Goal: Task Accomplishment & Management: Use online tool/utility

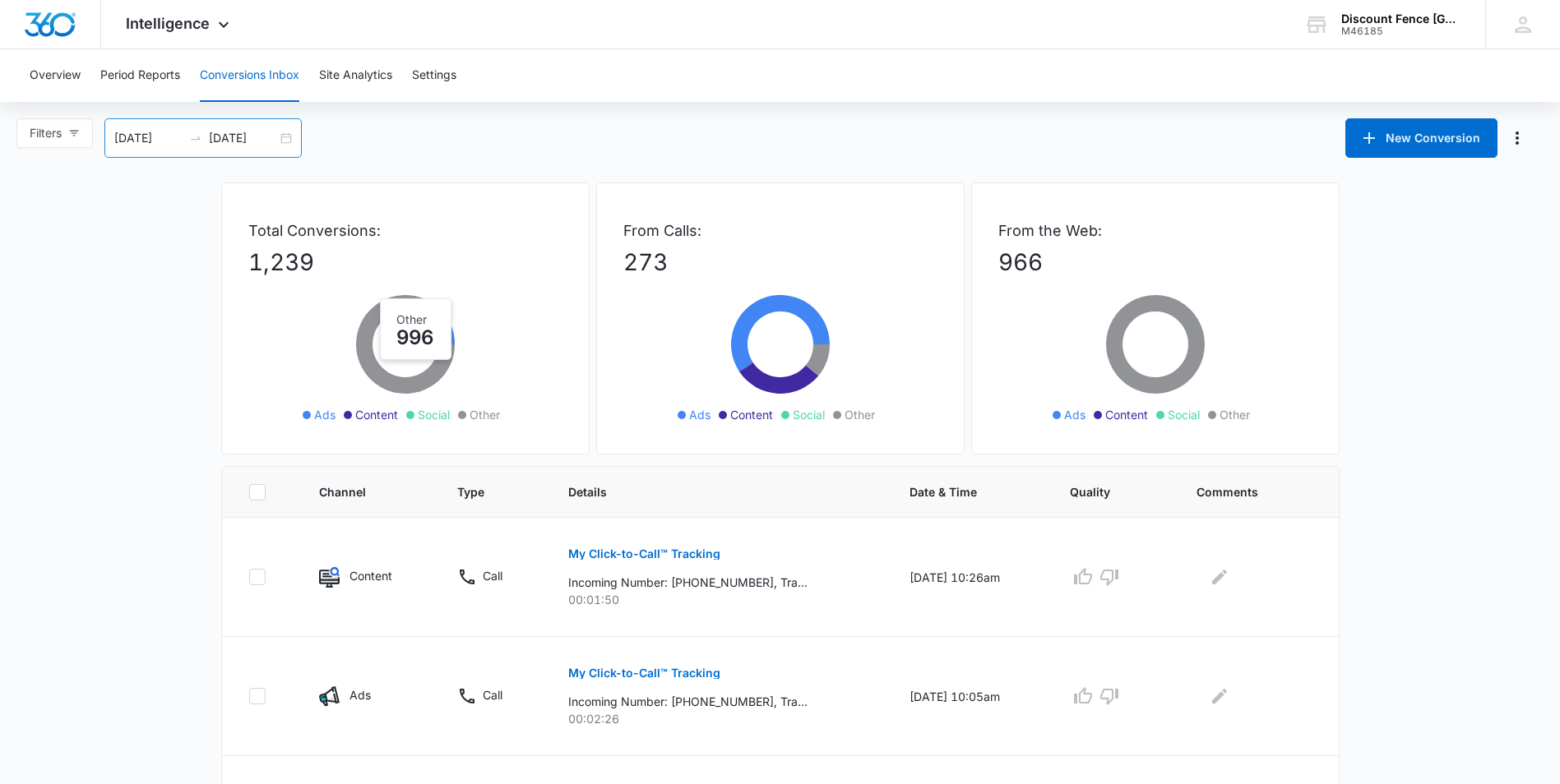
click at [191, 137] on icon "swap-right" at bounding box center [196, 138] width 13 height 13
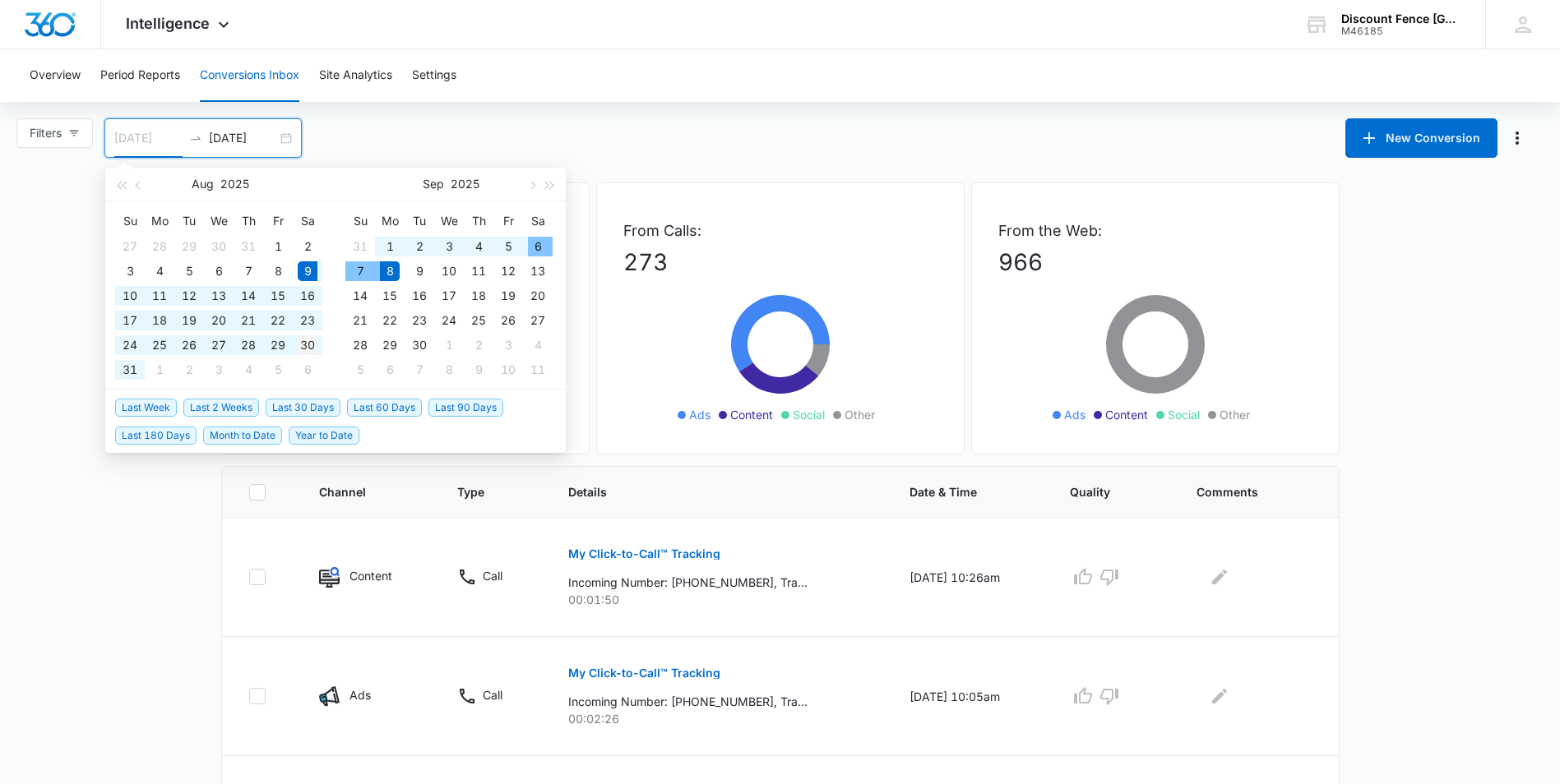
type input "08/30/2025"
click at [304, 342] on div "30" at bounding box center [308, 346] width 20 height 20
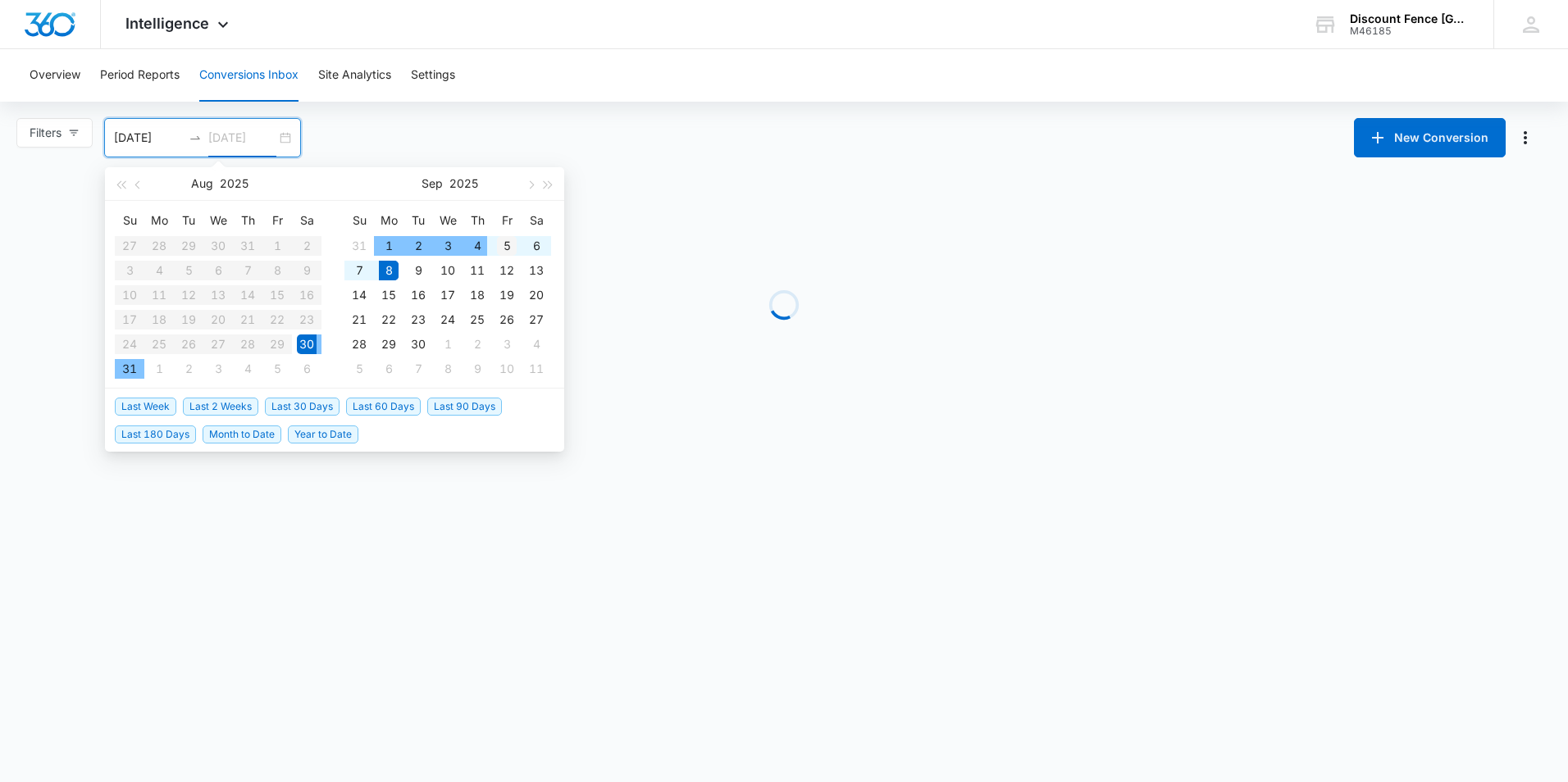
type input "[DATE]"
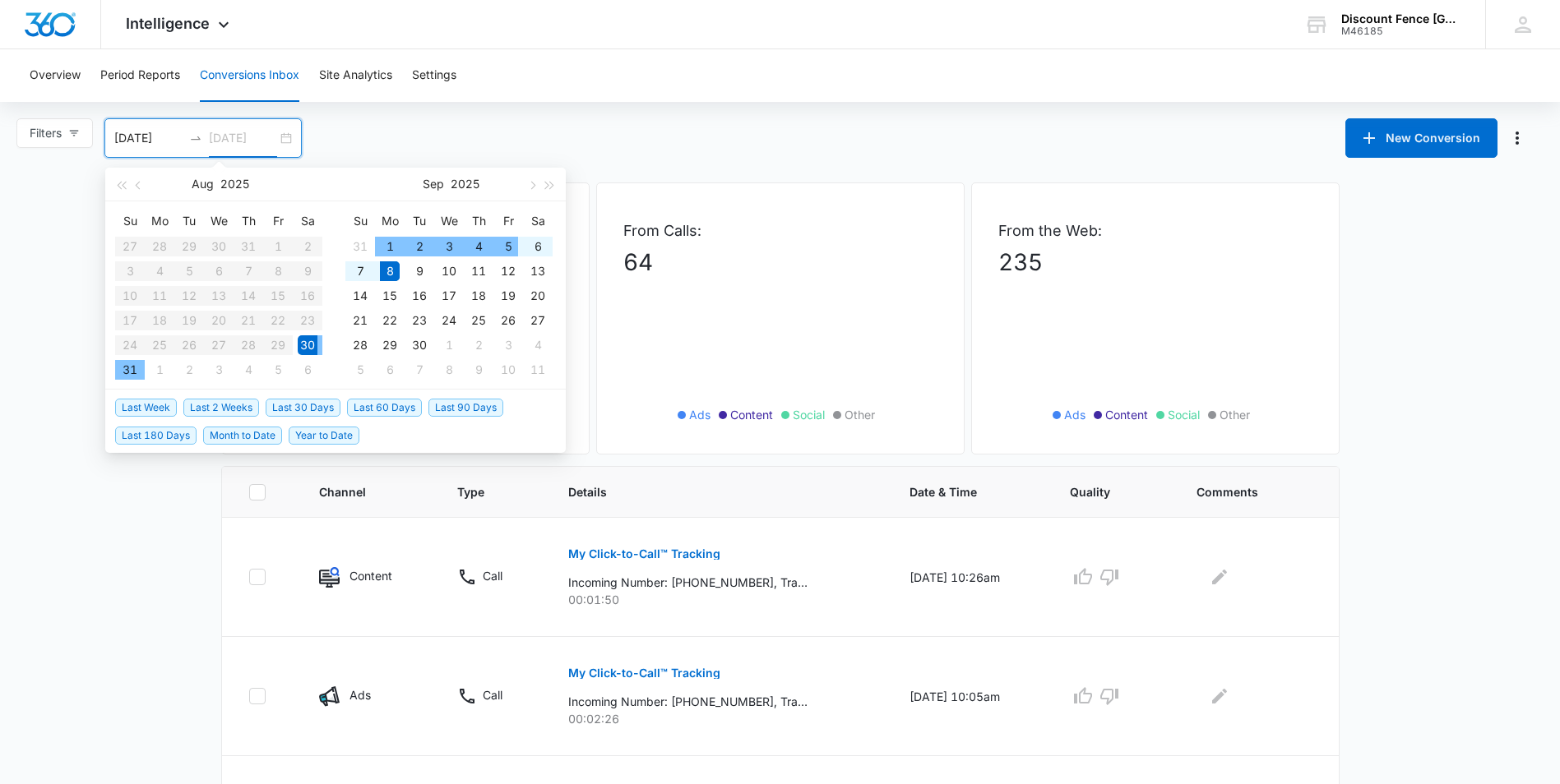
click at [512, 245] on div "5" at bounding box center [508, 247] width 20 height 20
